Goal: Obtain resource: Obtain resource

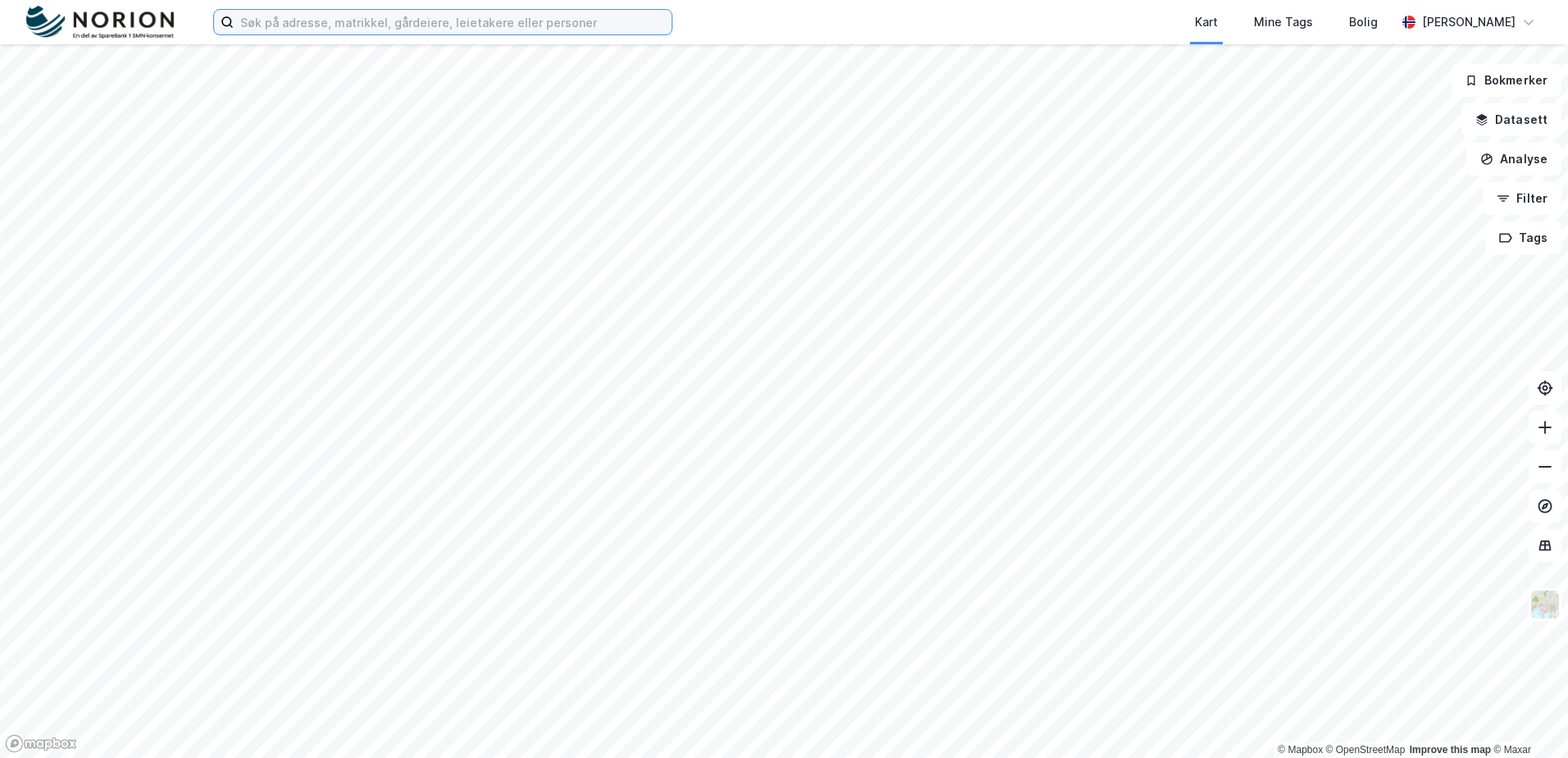
click at [263, 17] on input at bounding box center [452, 22] width 438 height 25
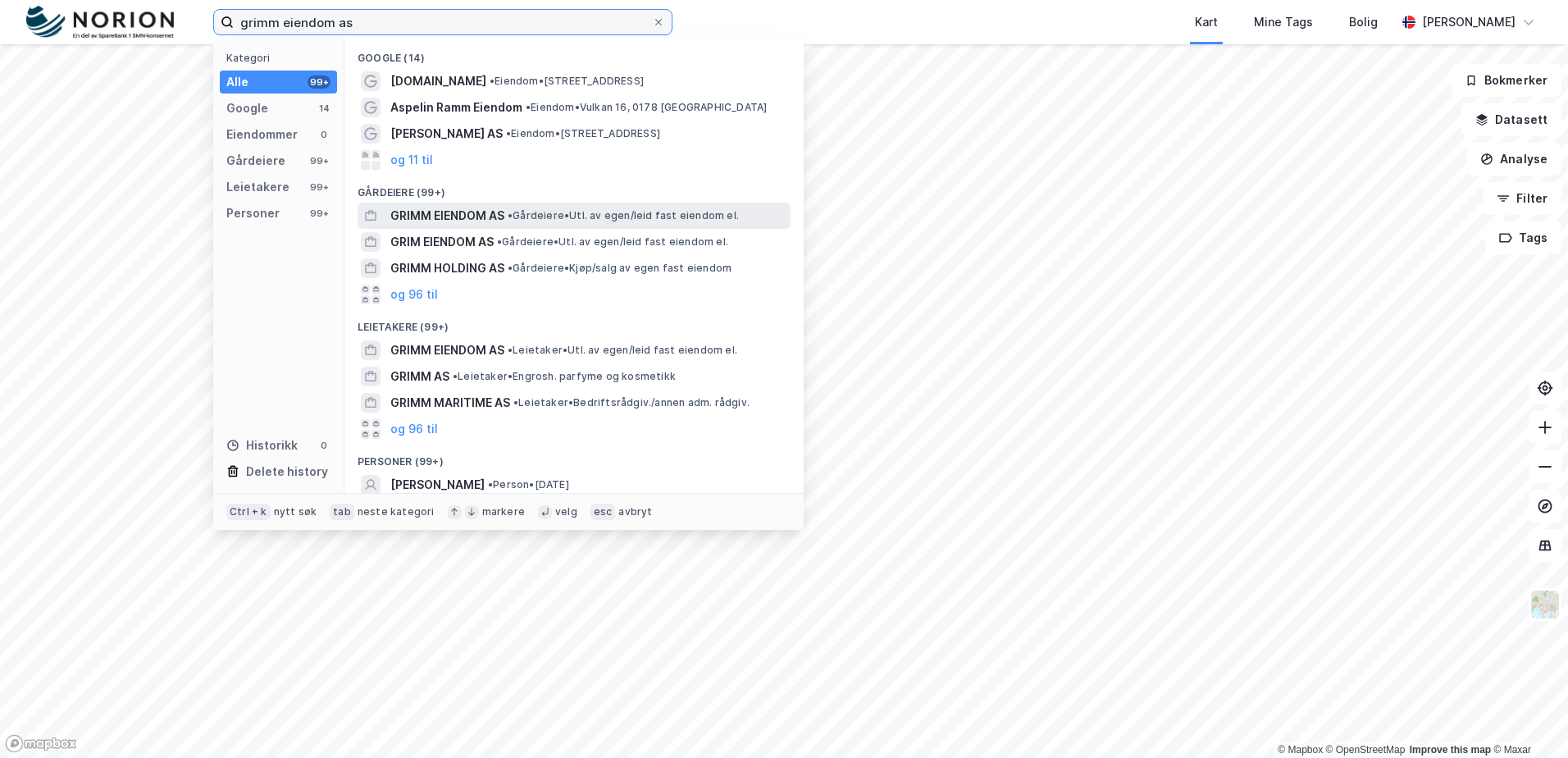
type input "grimm eiendom as"
click at [512, 213] on span "•" at bounding box center [510, 215] width 5 height 13
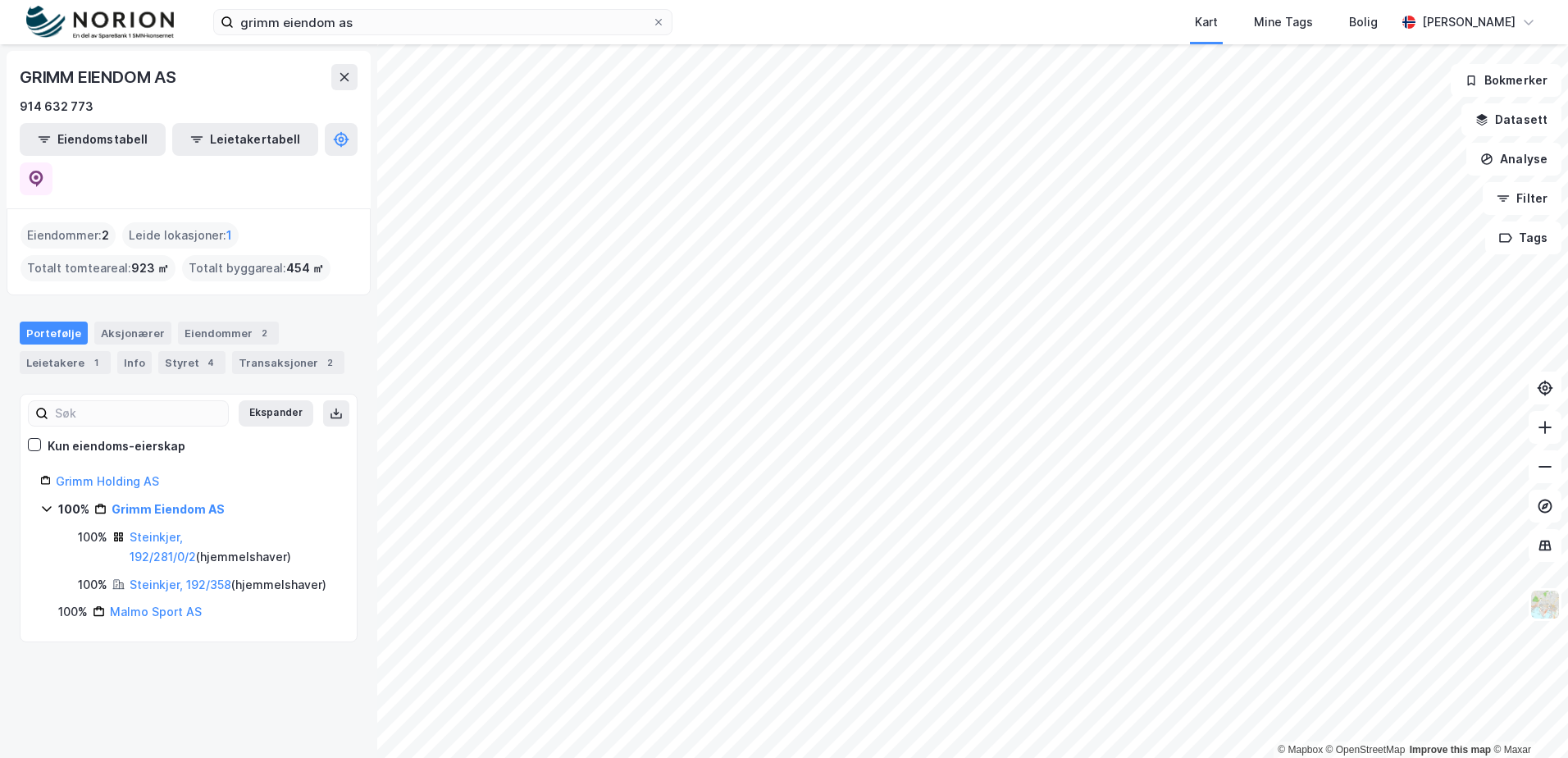
click at [49, 501] on icon at bounding box center [46, 508] width 13 height 13
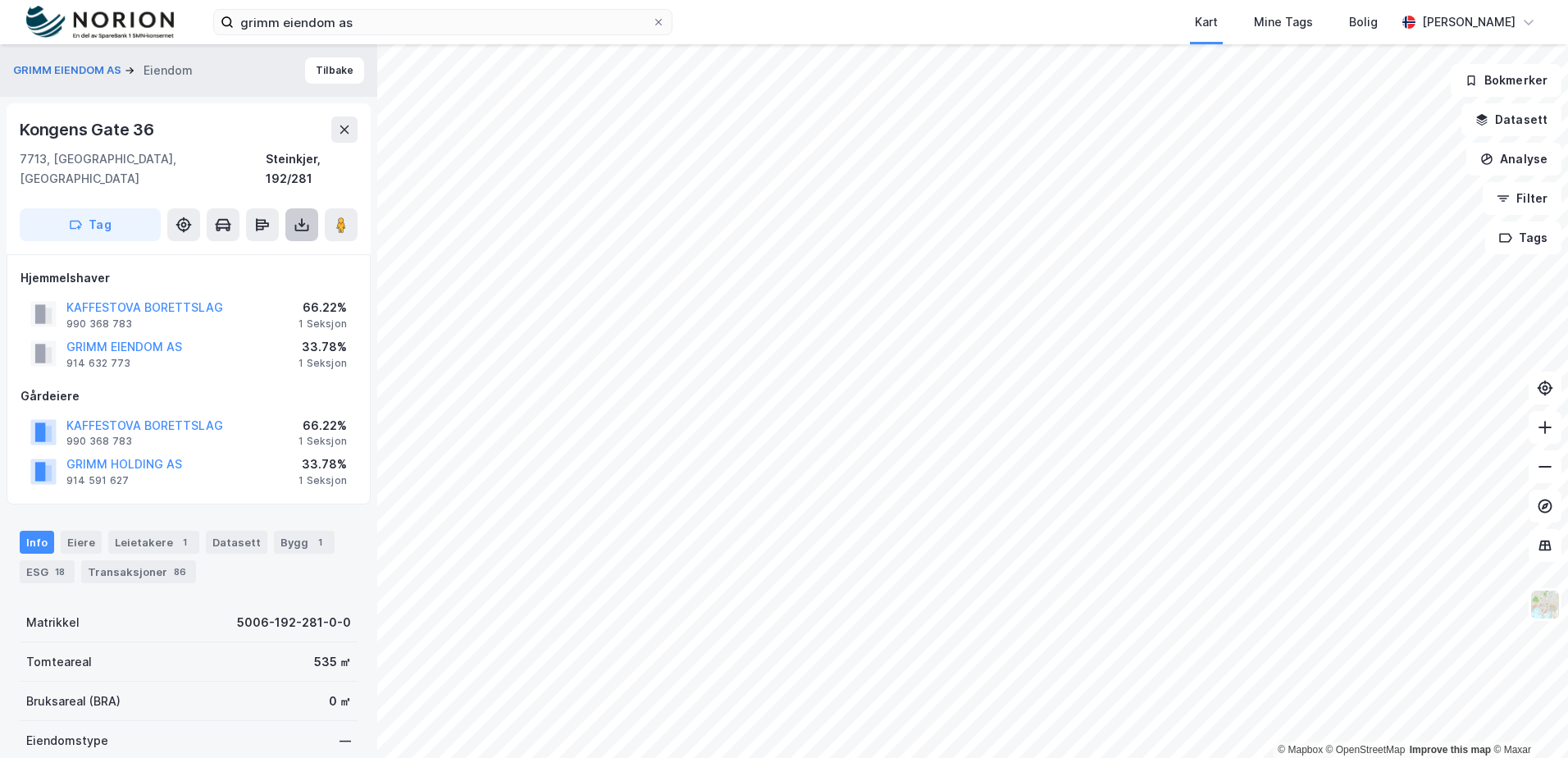
click at [293, 216] on icon at bounding box center [301, 224] width 16 height 16
click at [240, 277] on div "Last ned matrikkelrapport" at bounding box center [240, 283] width 135 height 13
click at [294, 530] on div "Bygg 1" at bounding box center [304, 542] width 61 height 23
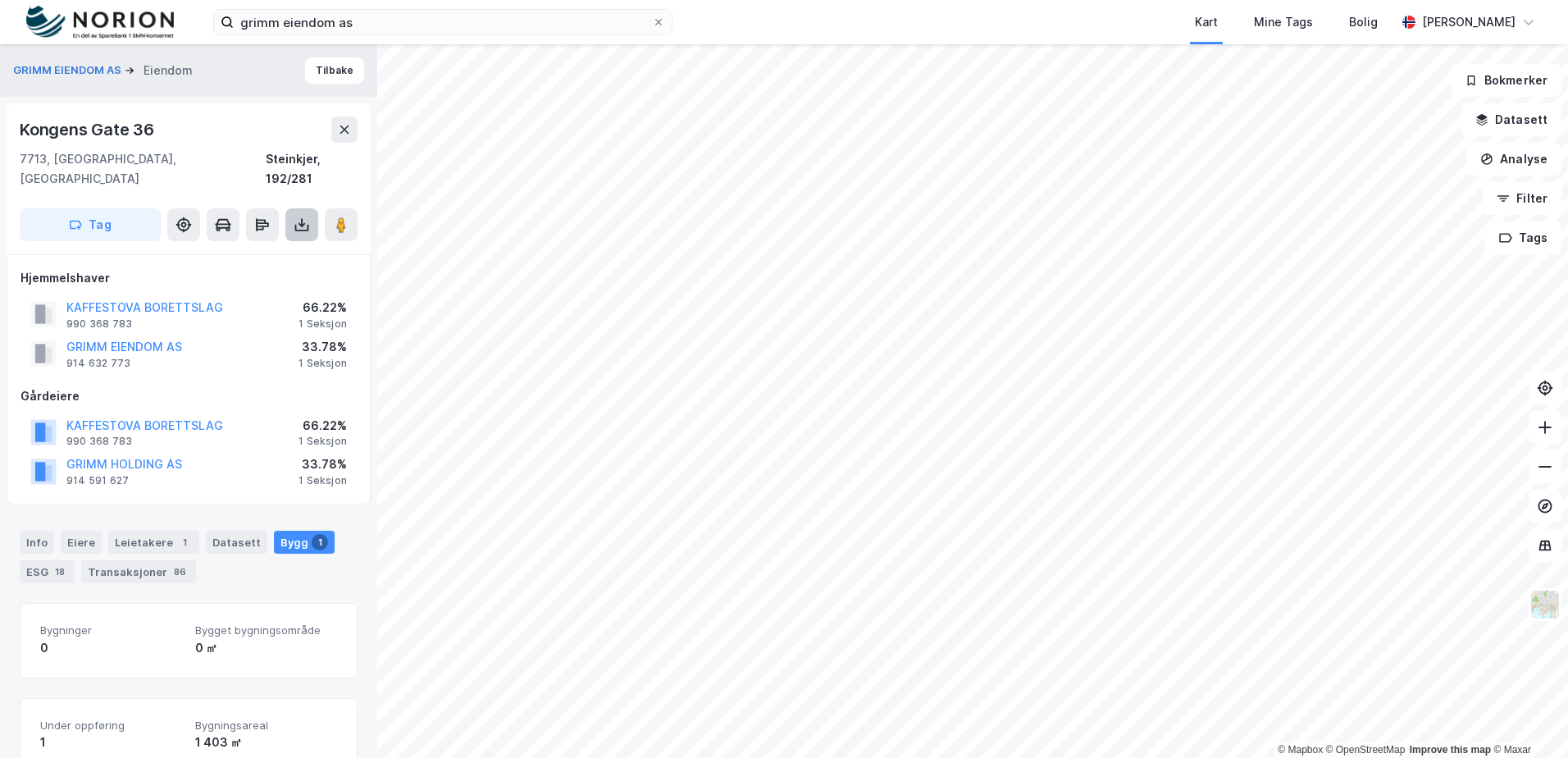
click at [308, 224] on icon at bounding box center [302, 227] width 14 height 6
click at [203, 251] on div "Last ned grunnbok" at bounding box center [221, 257] width 95 height 13
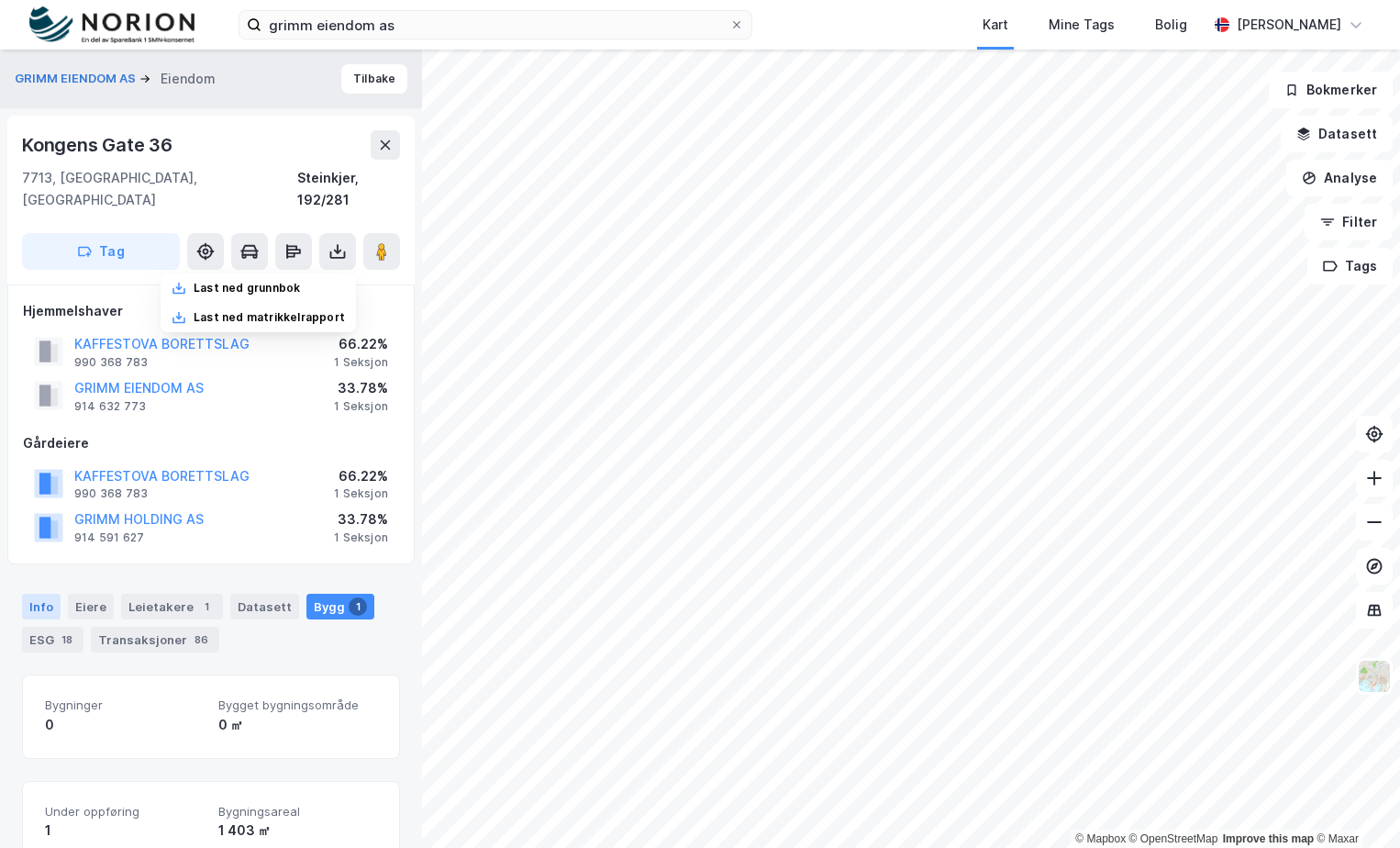
click at [49, 593] on div "Info" at bounding box center [41, 606] width 39 height 26
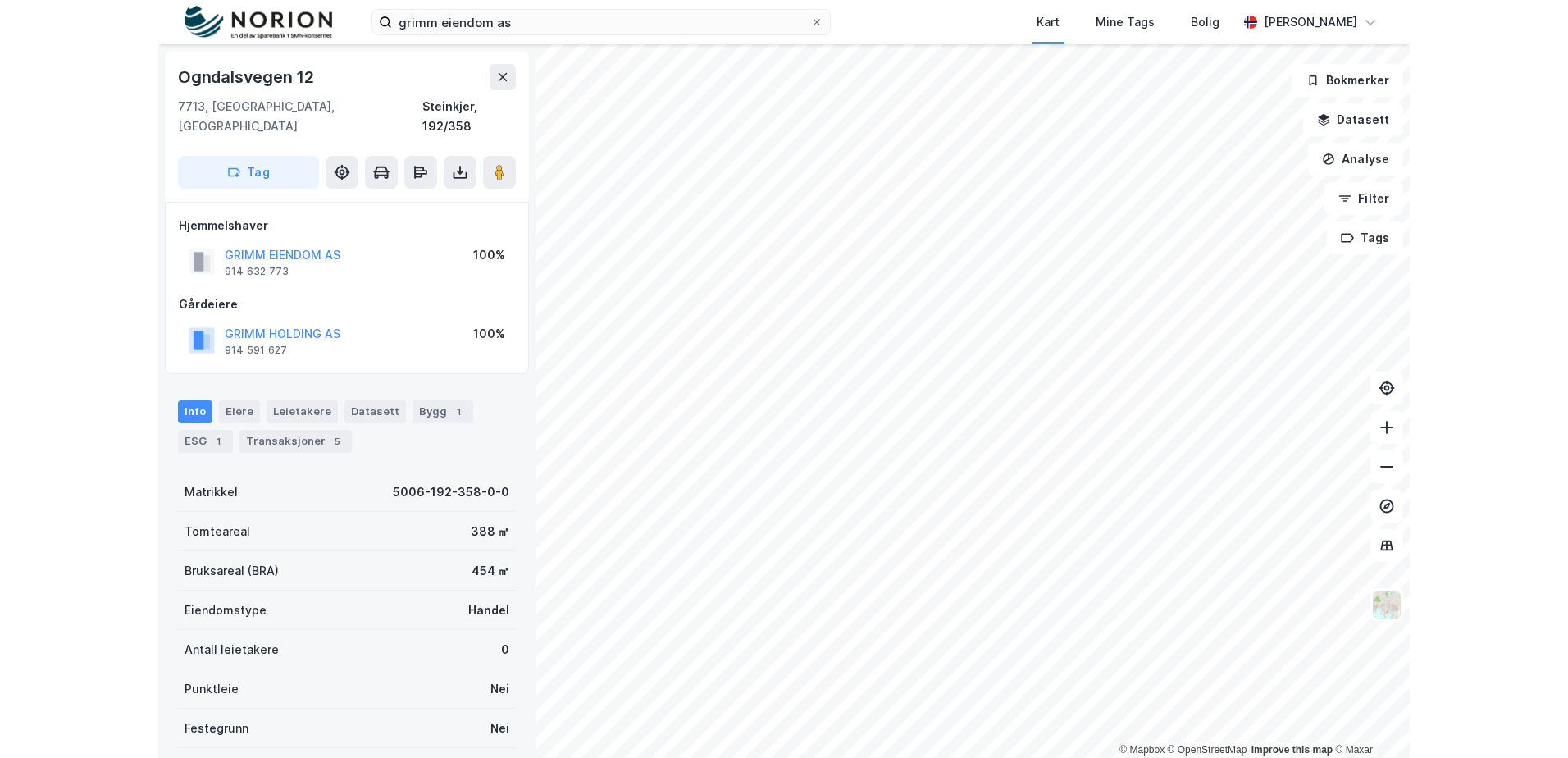
scroll to position [3, 0]
